Goal: Information Seeking & Learning: Learn about a topic

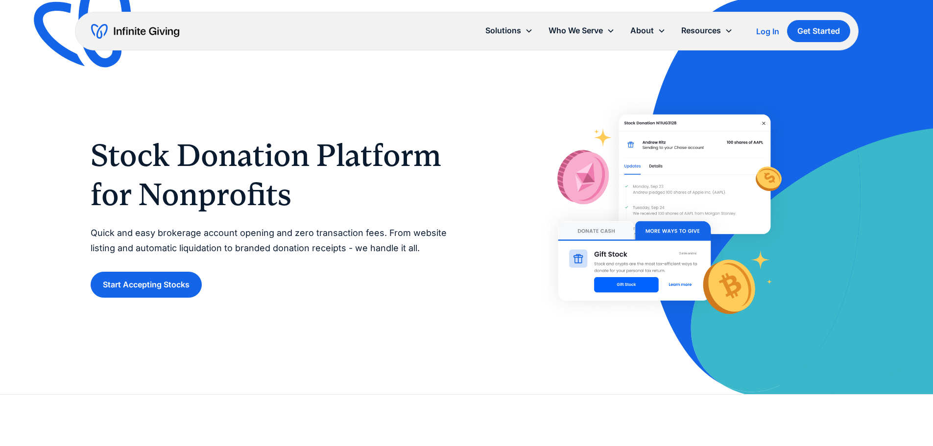
click at [198, 231] on p "Quick and easy brokerage account opening and zero transaction fees. From websit…" at bounding box center [269, 241] width 356 height 30
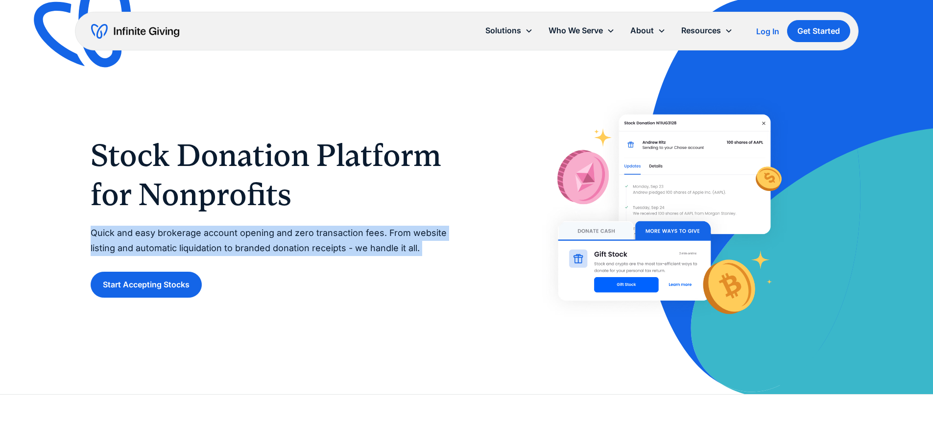
click at [198, 231] on p "Quick and easy brokerage account opening and zero transaction fees. From websit…" at bounding box center [269, 241] width 356 height 30
click at [356, 231] on p "Quick and easy brokerage account opening and zero transaction fees. From websit…" at bounding box center [269, 241] width 356 height 30
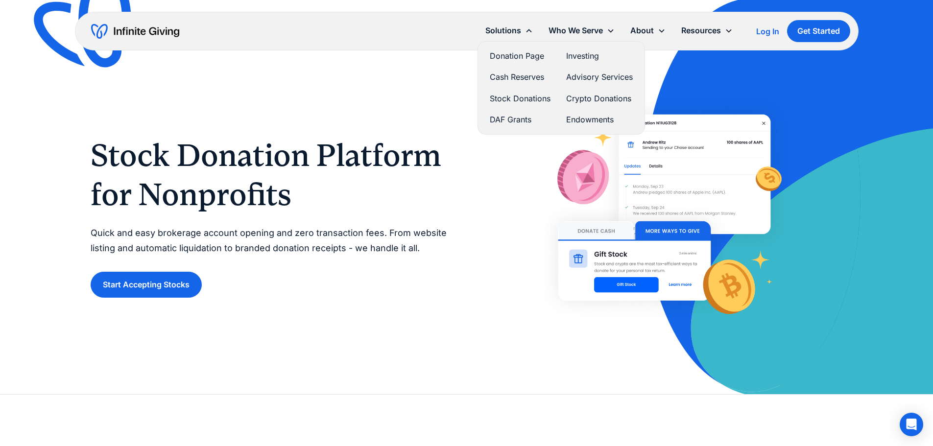
click at [523, 95] on link "Stock Donations" at bounding box center [520, 98] width 61 height 13
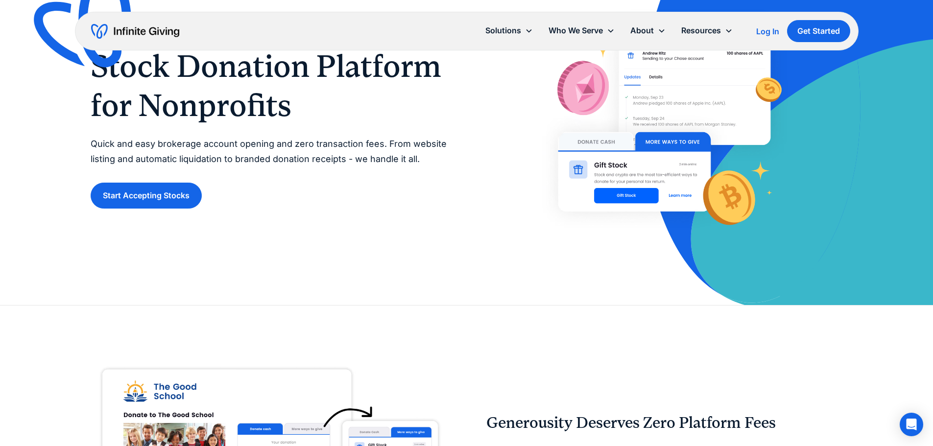
scroll to position [49, 0]
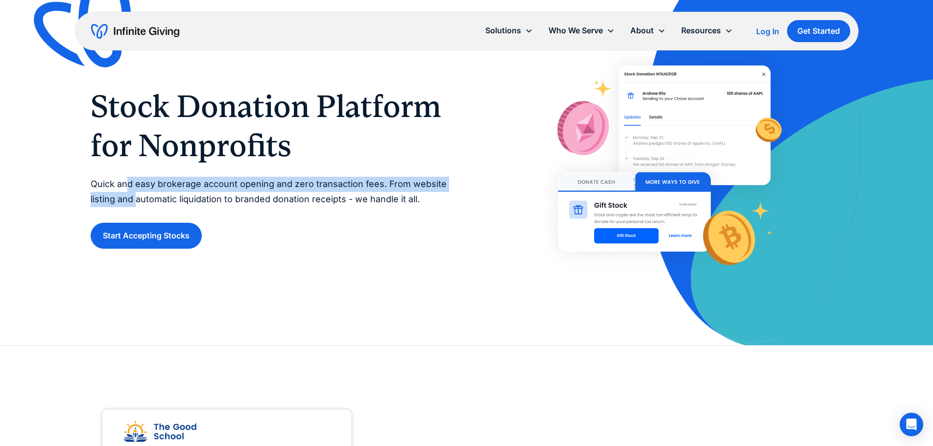
drag, startPoint x: 125, startPoint y: 186, endPoint x: 135, endPoint y: 198, distance: 15.7
click at [135, 198] on p "Quick and easy brokerage account opening and zero transaction fees. From websit…" at bounding box center [269, 192] width 356 height 30
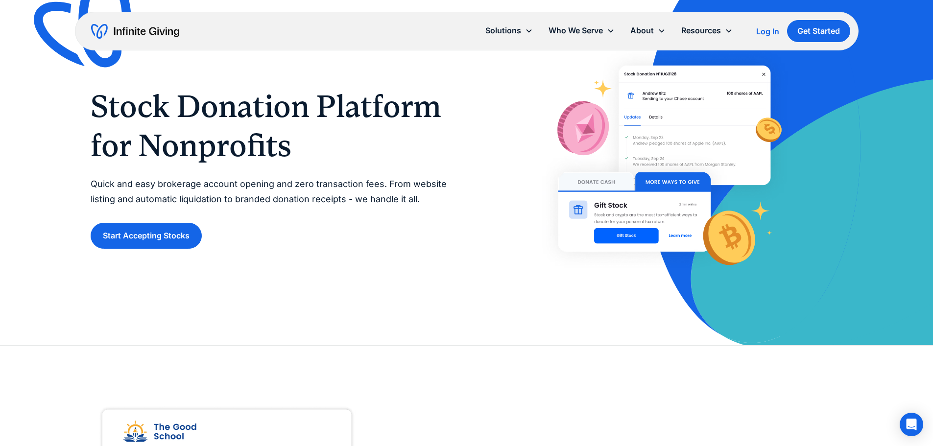
click at [165, 197] on p "Quick and easy brokerage account opening and zero transaction fees. From websit…" at bounding box center [269, 192] width 356 height 30
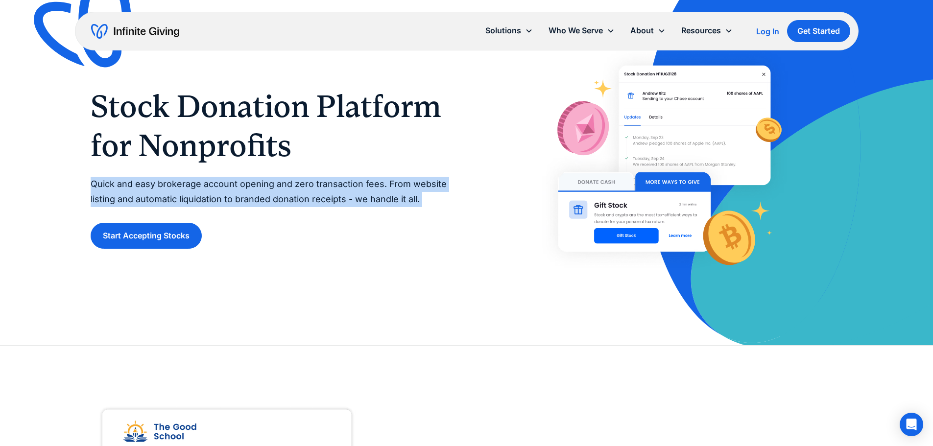
click at [165, 198] on p "Quick and easy brokerage account opening and zero transaction fees. From websit…" at bounding box center [269, 192] width 356 height 30
click at [281, 204] on p "Quick and easy brokerage account opening and zero transaction fees. From websit…" at bounding box center [269, 192] width 356 height 30
click at [303, 202] on p "Quick and easy brokerage account opening and zero transaction fees. From websit…" at bounding box center [269, 192] width 356 height 30
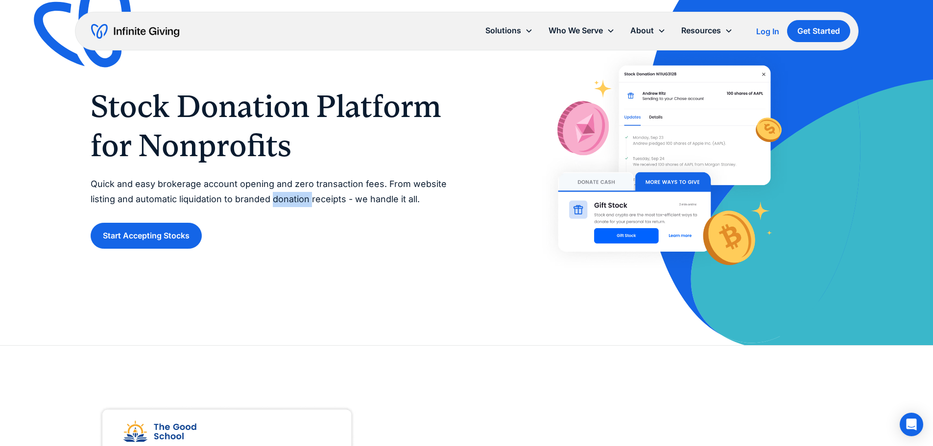
click at [303, 202] on p "Quick and easy brokerage account opening and zero transaction fees. From websit…" at bounding box center [269, 192] width 356 height 30
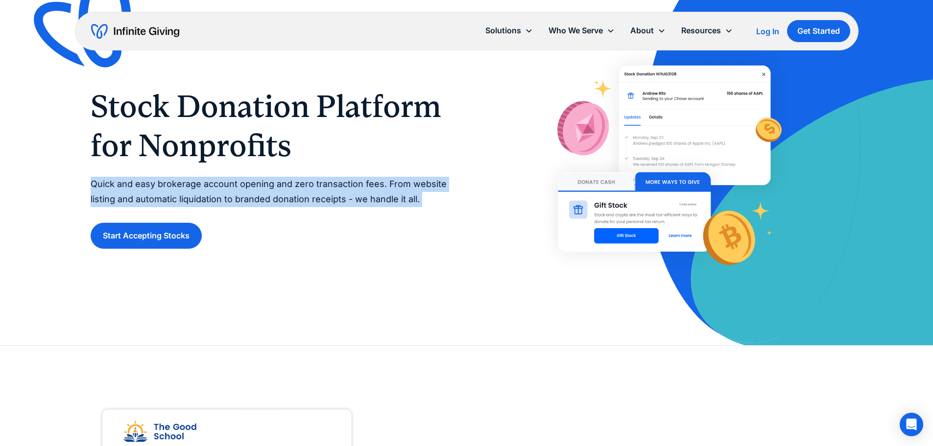
click at [303, 202] on p "Quick and easy brokerage account opening and zero transaction fees. From websit…" at bounding box center [269, 192] width 356 height 30
click at [314, 197] on p "Quick and easy brokerage account opening and zero transaction fees. From websit…" at bounding box center [269, 192] width 356 height 30
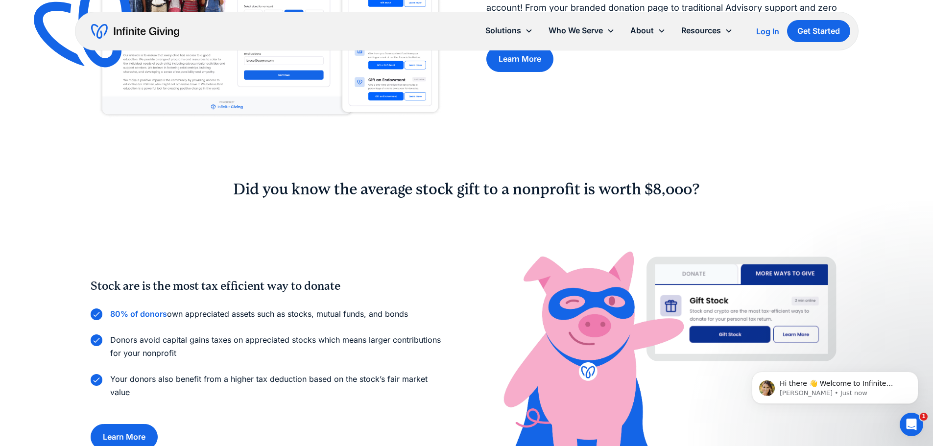
scroll to position [539, 0]
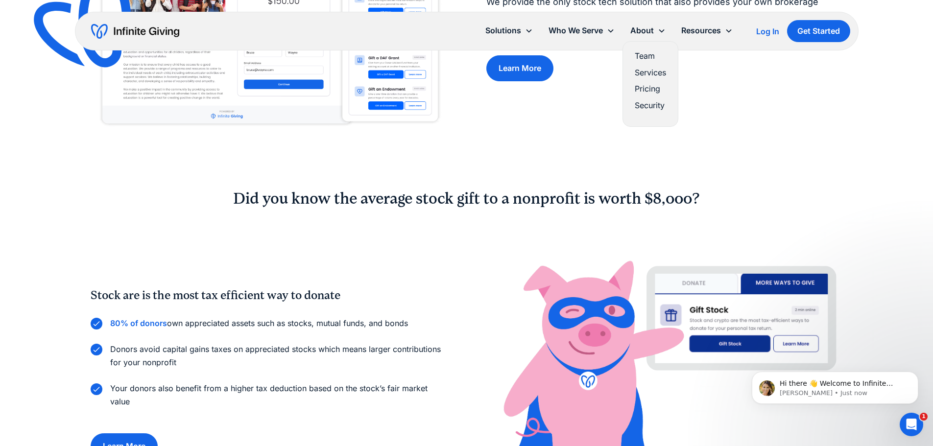
click at [649, 90] on link "Pricing" at bounding box center [650, 88] width 31 height 13
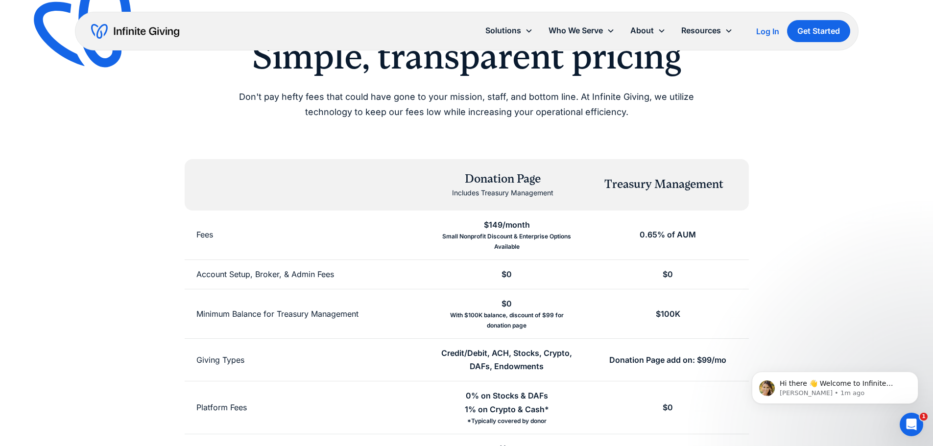
scroll to position [49, 0]
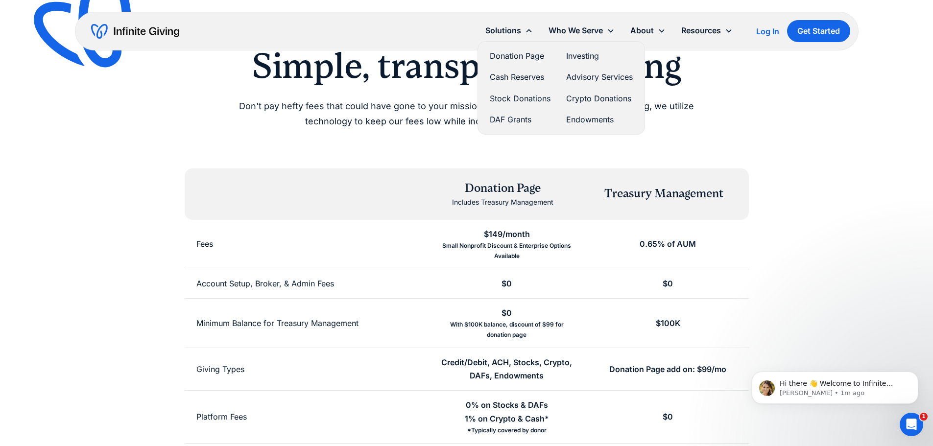
click at [521, 95] on link "Stock Donations" at bounding box center [520, 98] width 61 height 13
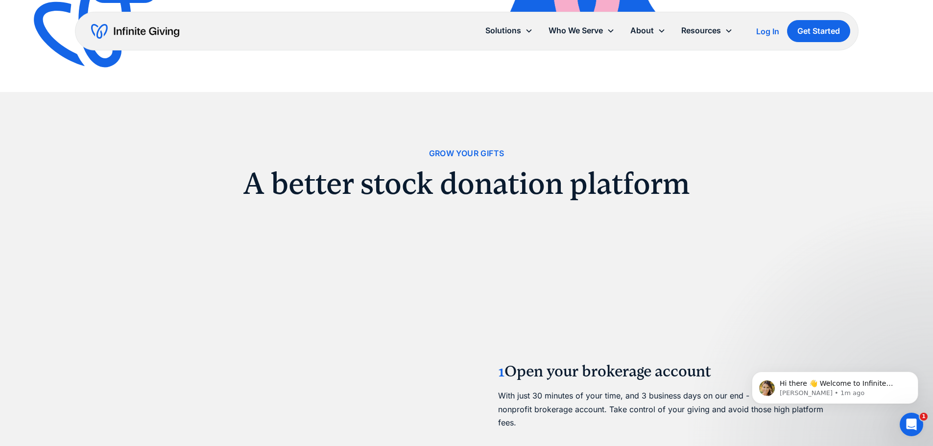
scroll to position [783, 0]
